Goal: Check status: Check status

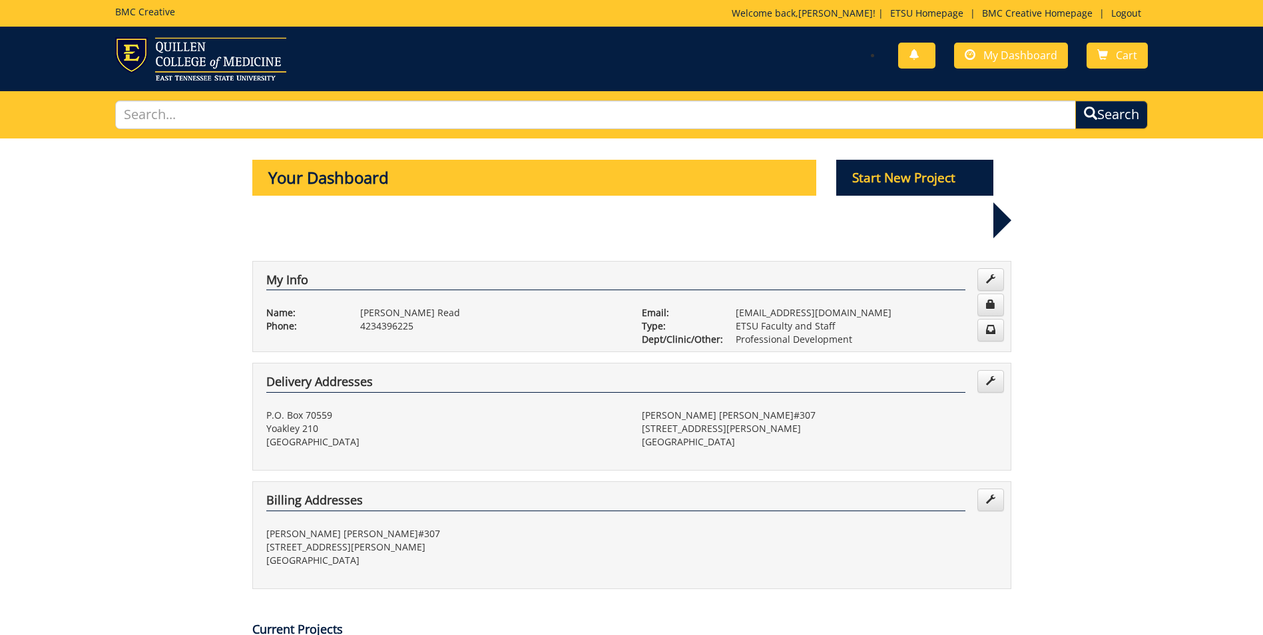
scroll to position [323, 0]
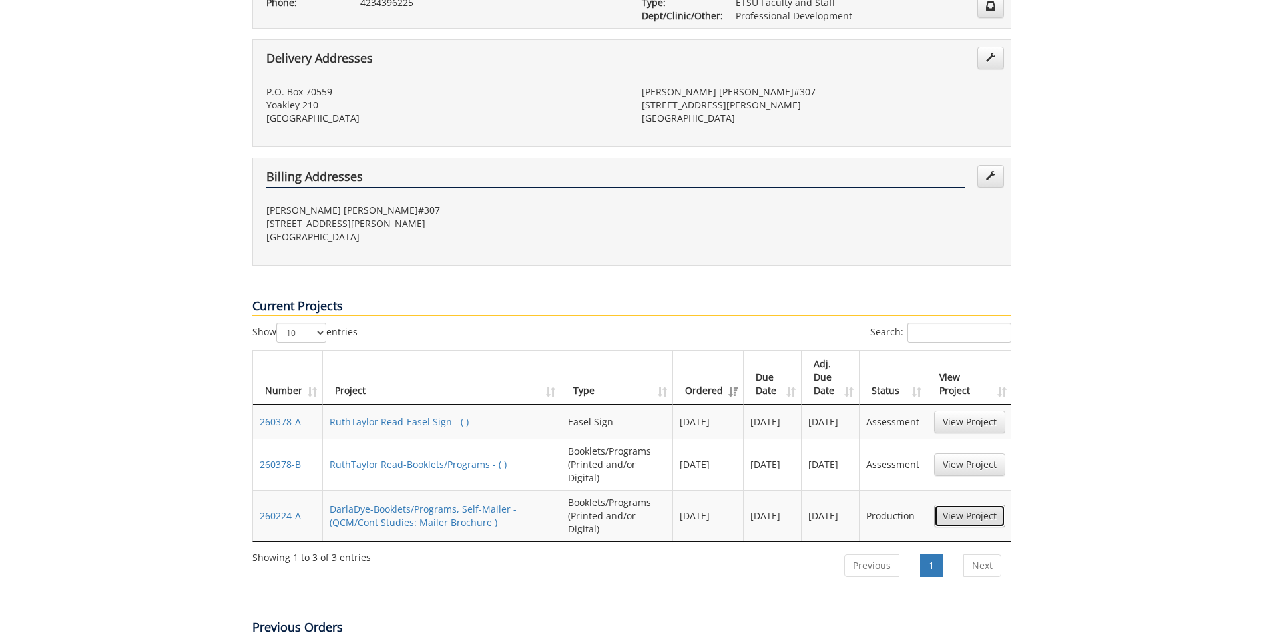
click at [942, 505] on link "View Project" at bounding box center [969, 516] width 71 height 23
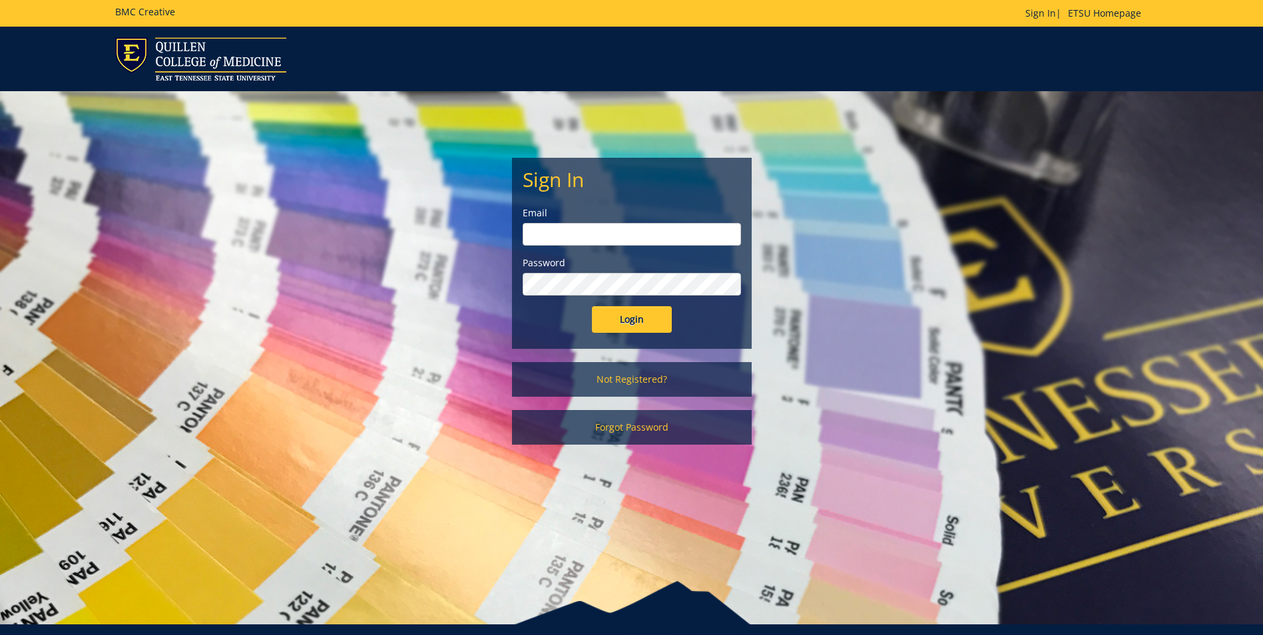
type input "[EMAIL_ADDRESS][DOMAIN_NAME]"
click at [606, 320] on input "Login" at bounding box center [632, 319] width 80 height 27
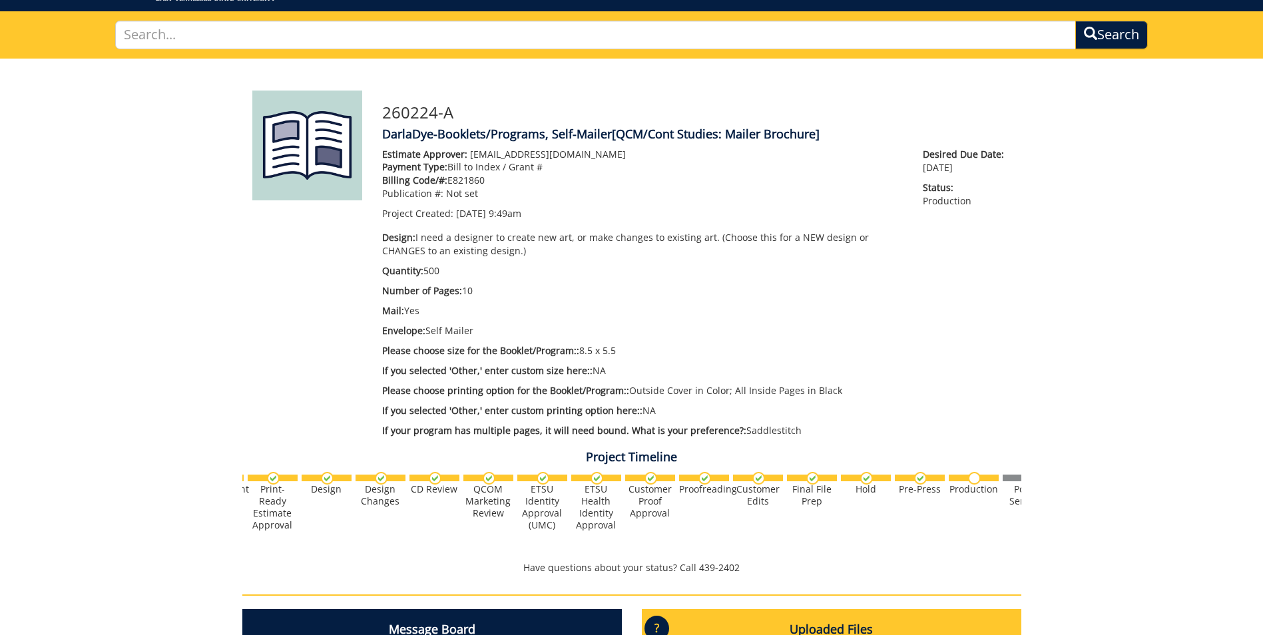
scroll to position [0, 293]
